Goal: Book appointment/travel/reservation

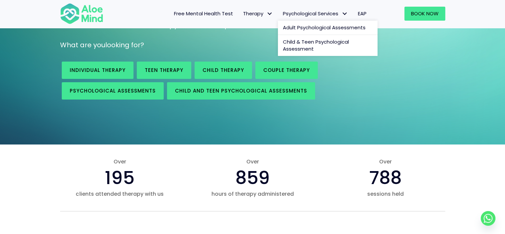
scroll to position [100, 0]
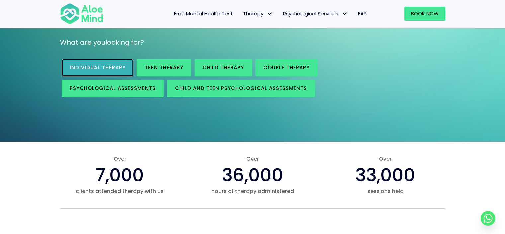
click at [110, 66] on span "Individual therapy" at bounding box center [98, 67] width 56 height 7
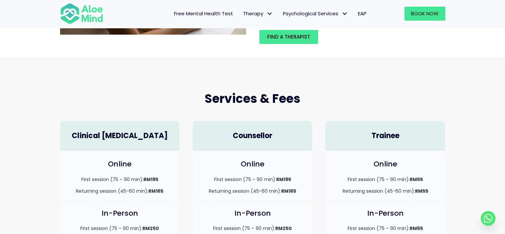
scroll to position [100, 0]
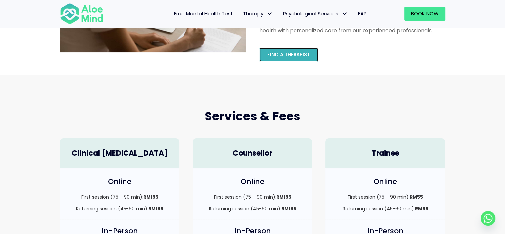
click at [283, 49] on link "Find a therapist" at bounding box center [288, 55] width 59 height 14
